Goal: Information Seeking & Learning: Learn about a topic

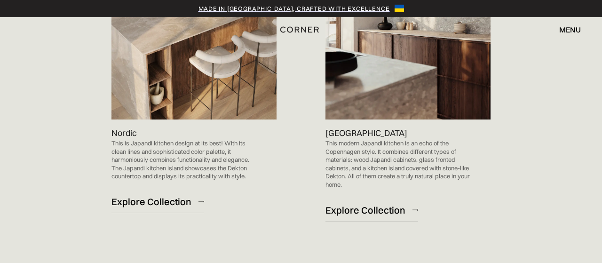
scroll to position [754, 0]
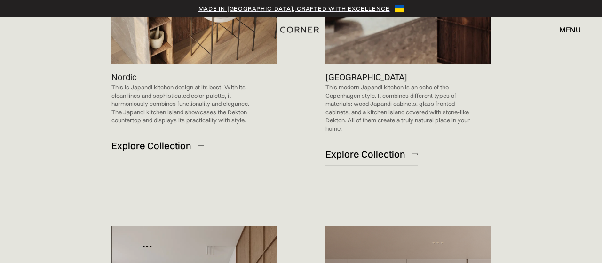
click at [161, 139] on div "Explore Collection" at bounding box center [151, 145] width 80 height 13
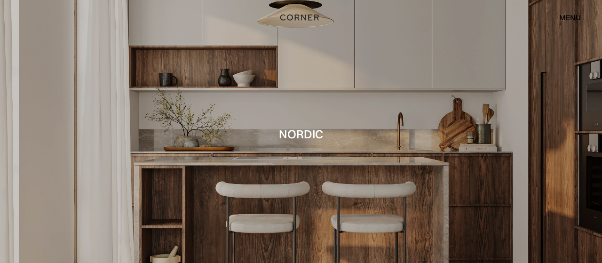
click at [566, 18] on div "menu" at bounding box center [570, 18] width 22 height 8
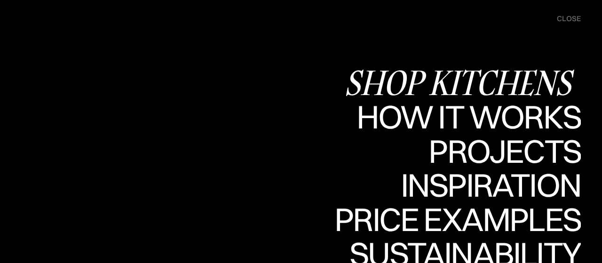
click at [467, 79] on div "Shop Kitchens" at bounding box center [462, 82] width 237 height 33
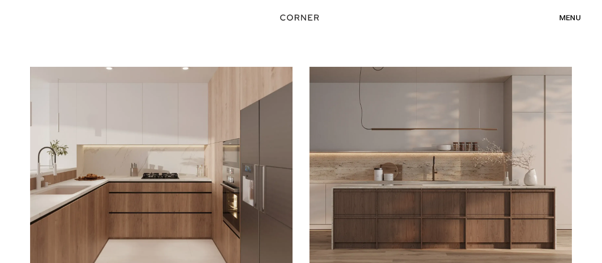
scroll to position [162, 0]
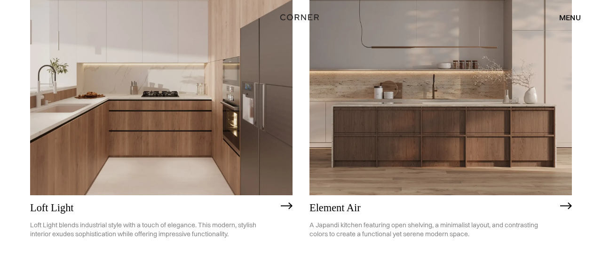
click at [181, 155] on img at bounding box center [161, 90] width 262 height 210
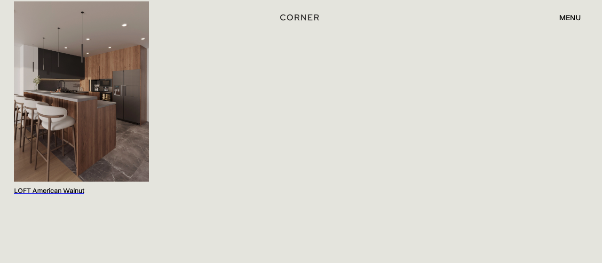
scroll to position [1012, 0]
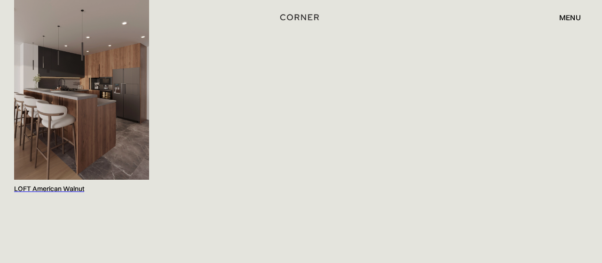
click at [80, 122] on img at bounding box center [81, 90] width 135 height 180
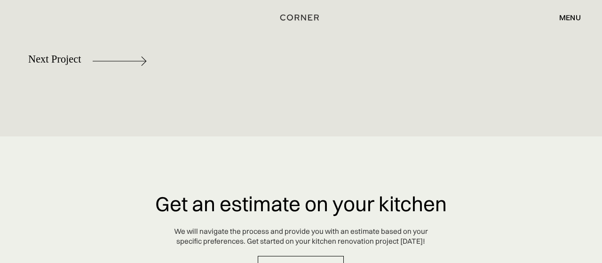
scroll to position [5158, 0]
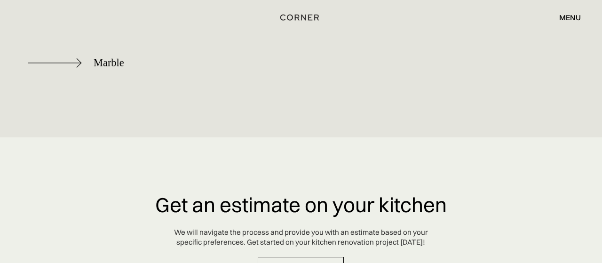
click at [110, 63] on div "Marble" at bounding box center [109, 63] width 31 height 12
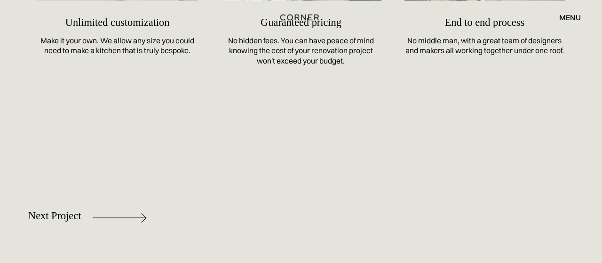
scroll to position [4219, 0]
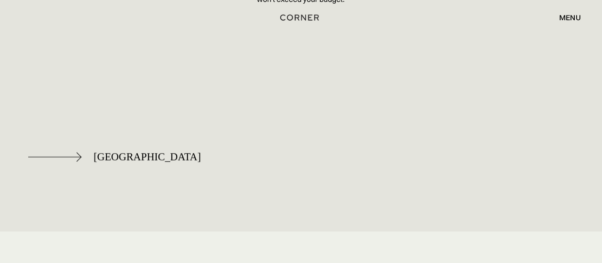
click at [105, 151] on div "[GEOGRAPHIC_DATA]" at bounding box center [147, 157] width 107 height 12
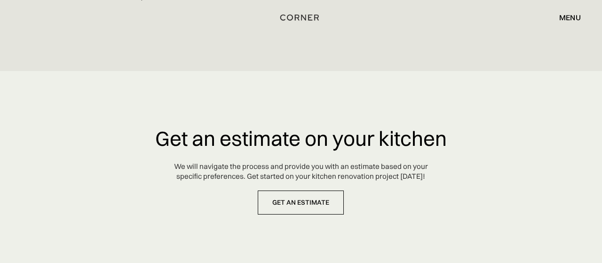
scroll to position [4345, 0]
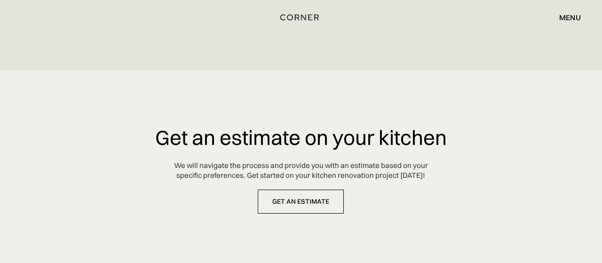
click at [66, 16] on div "Shop Kitchens Shop Kitchens How it works How it works Projects Projects Inspira…" at bounding box center [301, 17] width 602 height 16
click at [572, 15] on div "menu" at bounding box center [570, 18] width 22 height 8
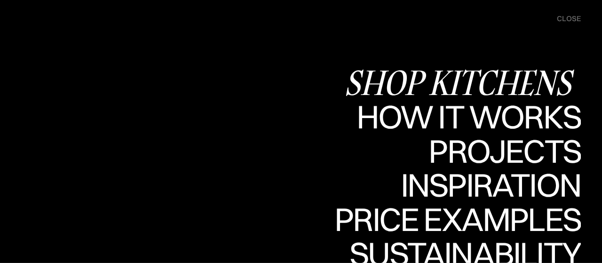
click at [471, 75] on div "Shop Kitchens" at bounding box center [462, 82] width 237 height 33
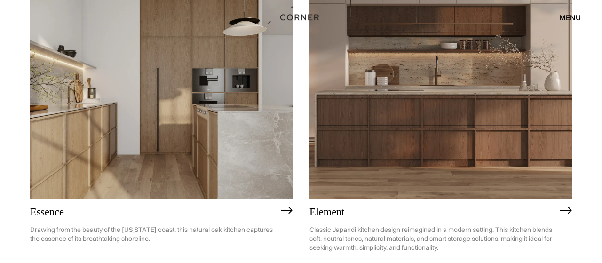
scroll to position [830, 0]
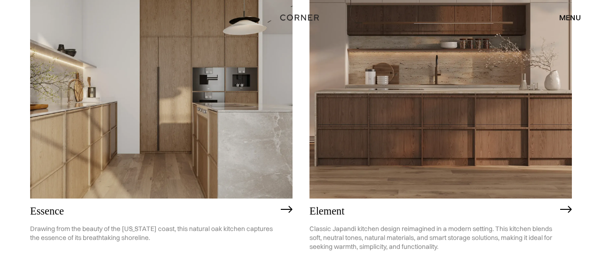
click at [395, 134] on img at bounding box center [440, 94] width 262 height 210
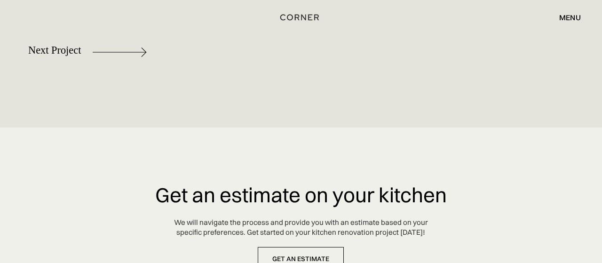
scroll to position [4464, 0]
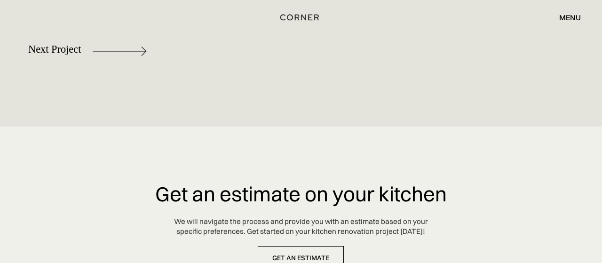
click at [566, 18] on div "menu" at bounding box center [570, 18] width 22 height 8
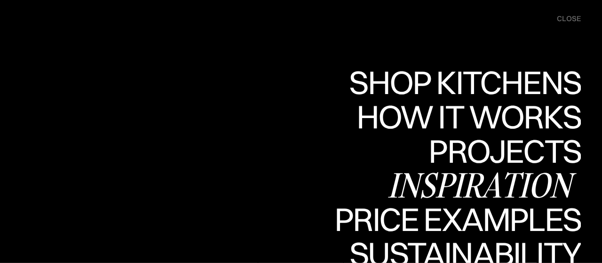
click at [473, 183] on div "Inspiration" at bounding box center [483, 184] width 193 height 33
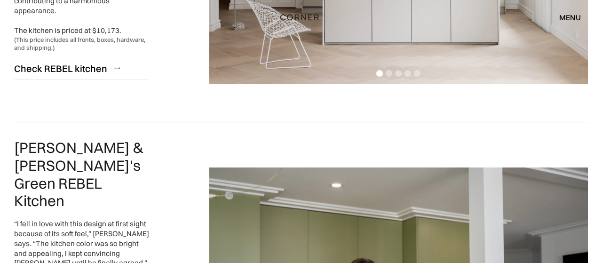
scroll to position [1668, 0]
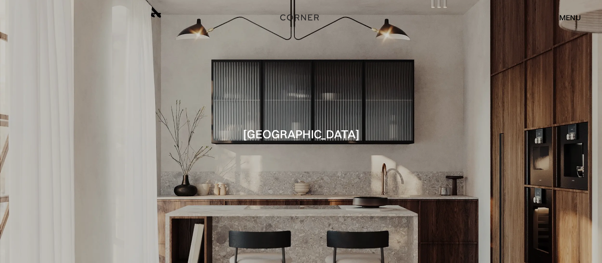
scroll to position [2912, 0]
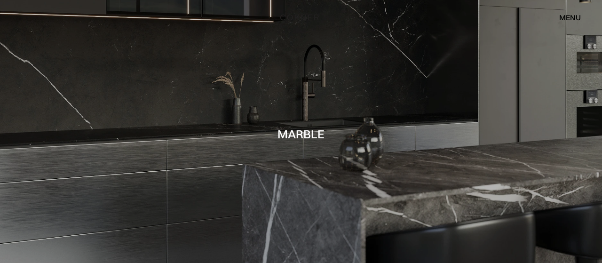
scroll to position [2916, 0]
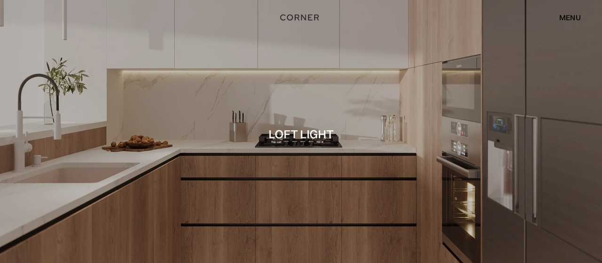
scroll to position [3266, 0]
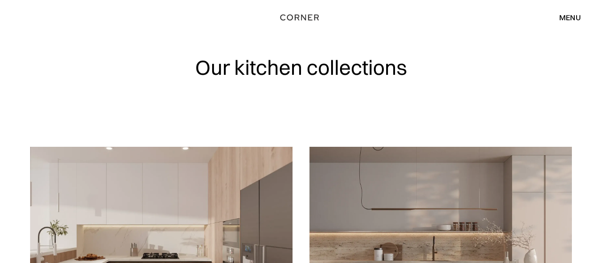
scroll to position [162, 0]
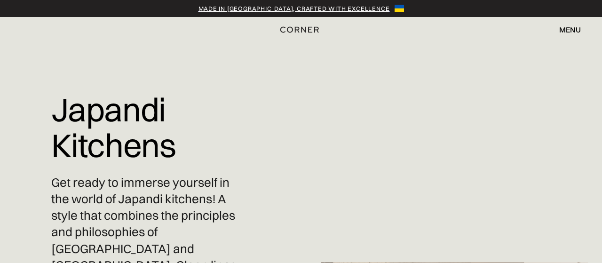
scroll to position [754, 0]
